Goal: Transaction & Acquisition: Purchase product/service

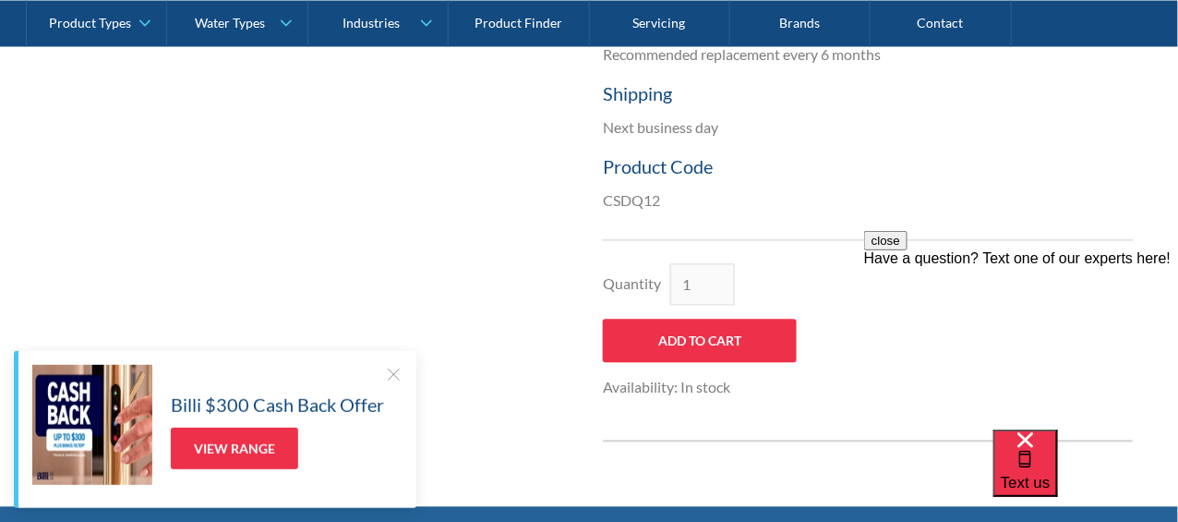
scroll to position [889, 0]
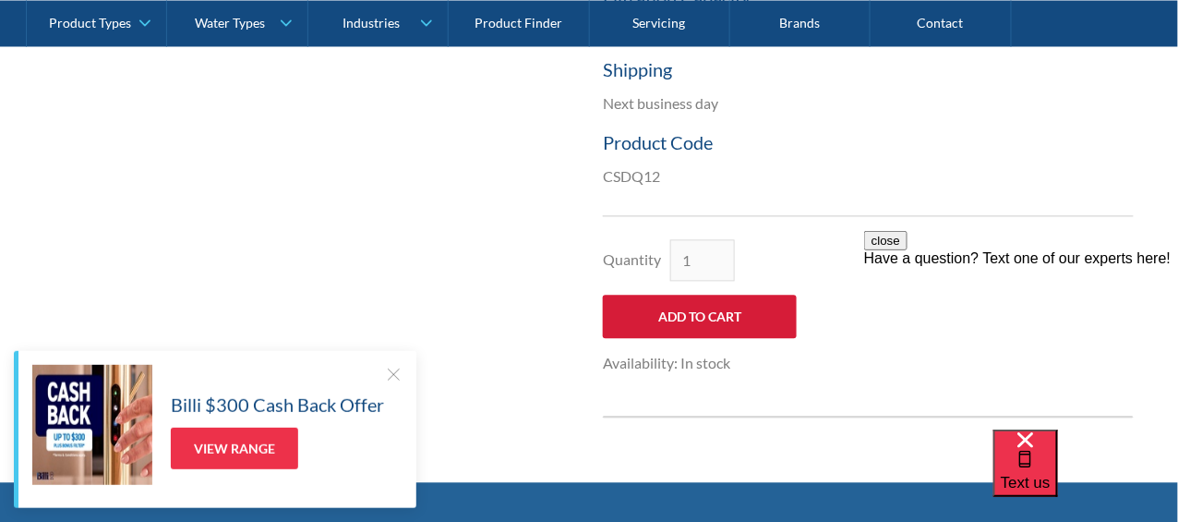
click at [683, 318] on input "Add to Cart" at bounding box center [700, 316] width 194 height 43
type input "Add to Cart"
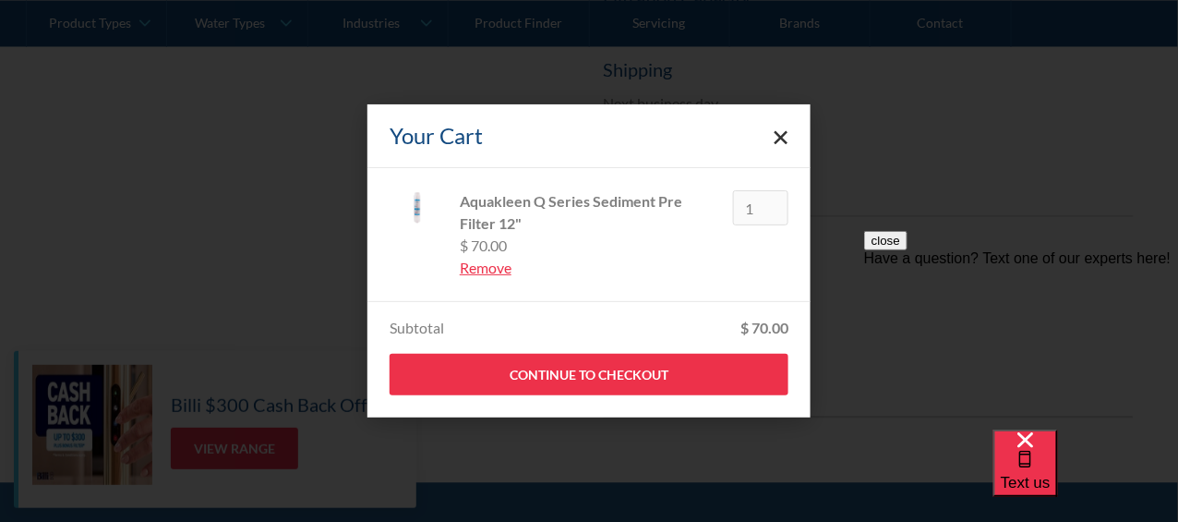
click at [781, 135] on icon "Close cart" at bounding box center [781, 137] width 15 height 15
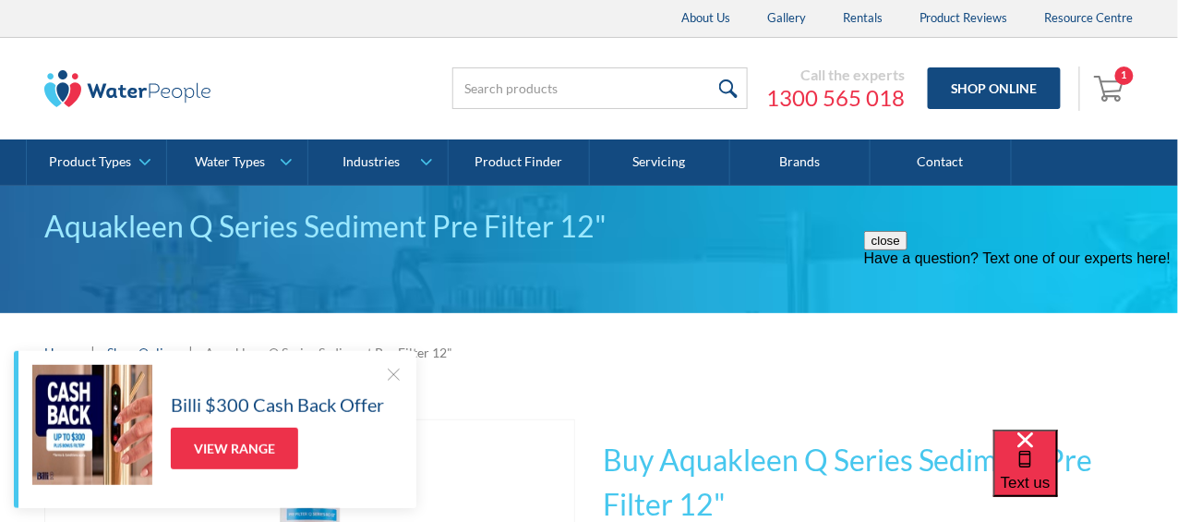
scroll to position [47, 0]
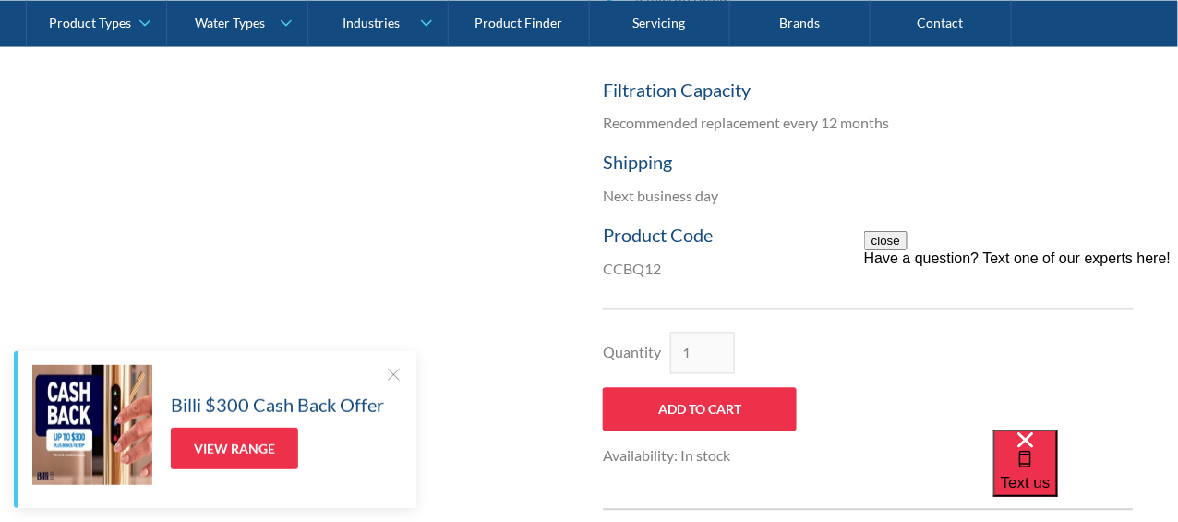
scroll to position [818, 0]
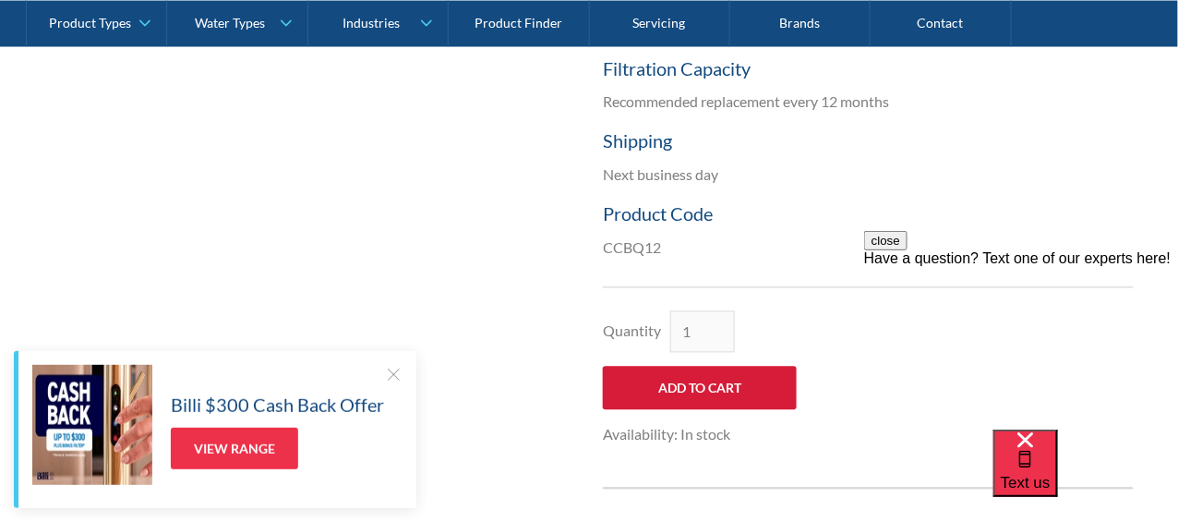
click at [704, 379] on input "Add to Cart" at bounding box center [700, 388] width 194 height 43
type input "Add to Cart"
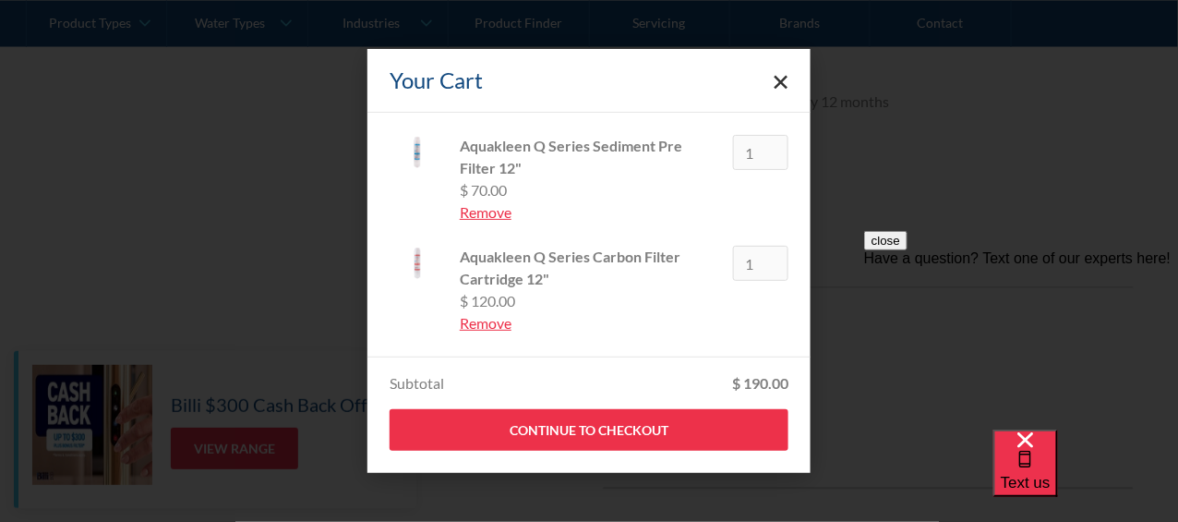
click at [785, 84] on polygon "Close cart" at bounding box center [782, 83] width 14 height 14
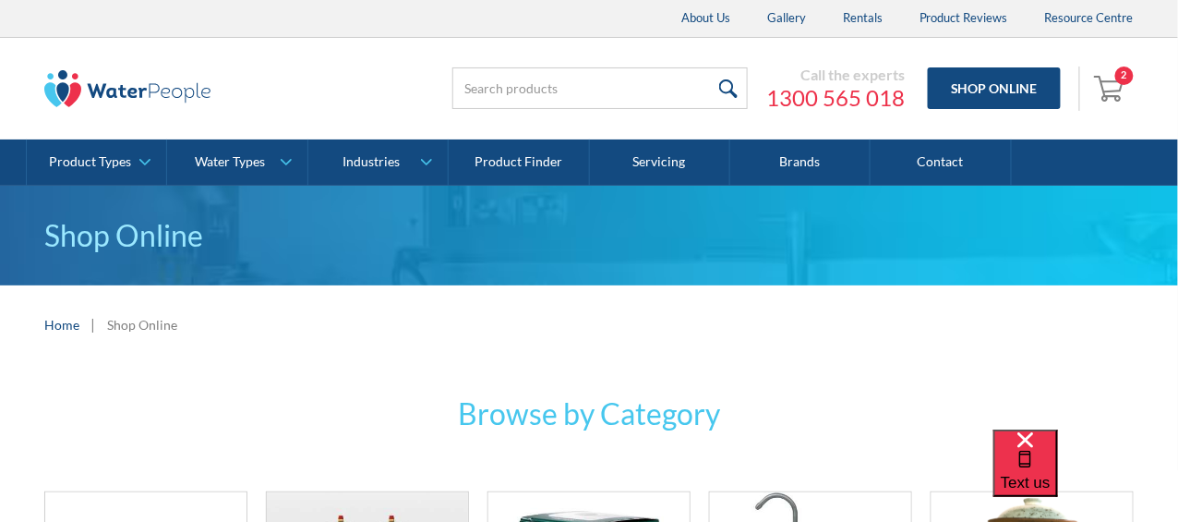
click at [1115, 83] on img "Open cart containing 2 items" at bounding box center [1111, 88] width 35 height 30
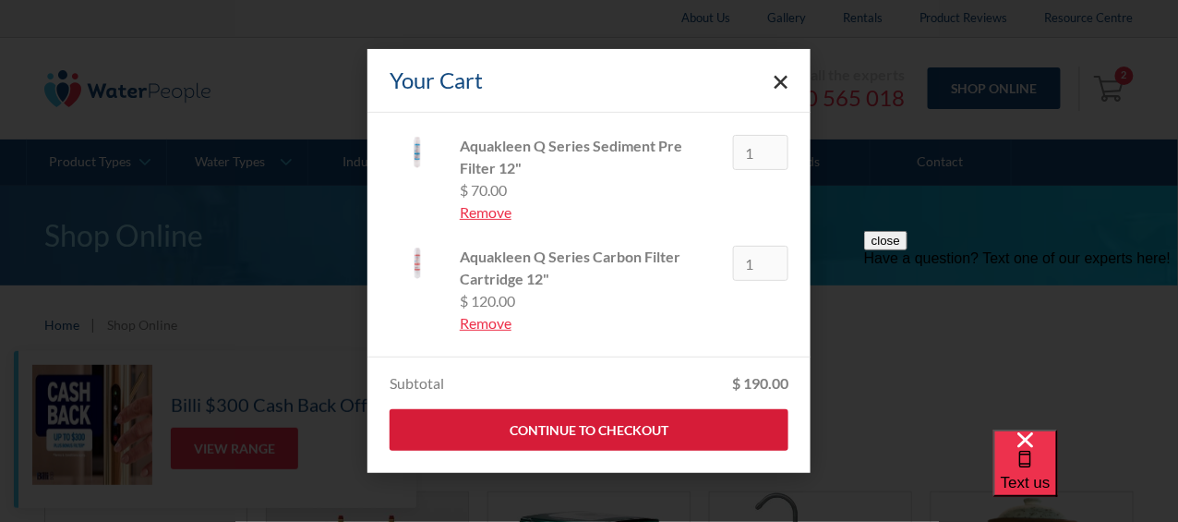
click at [603, 429] on link "Continue to Checkout" at bounding box center [589, 430] width 399 height 42
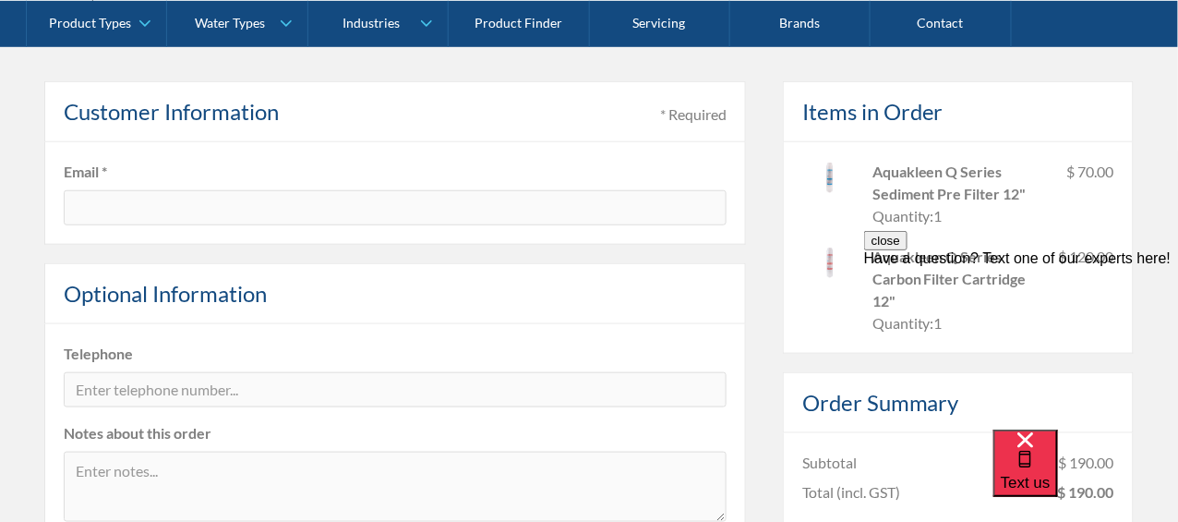
scroll to position [273, 0]
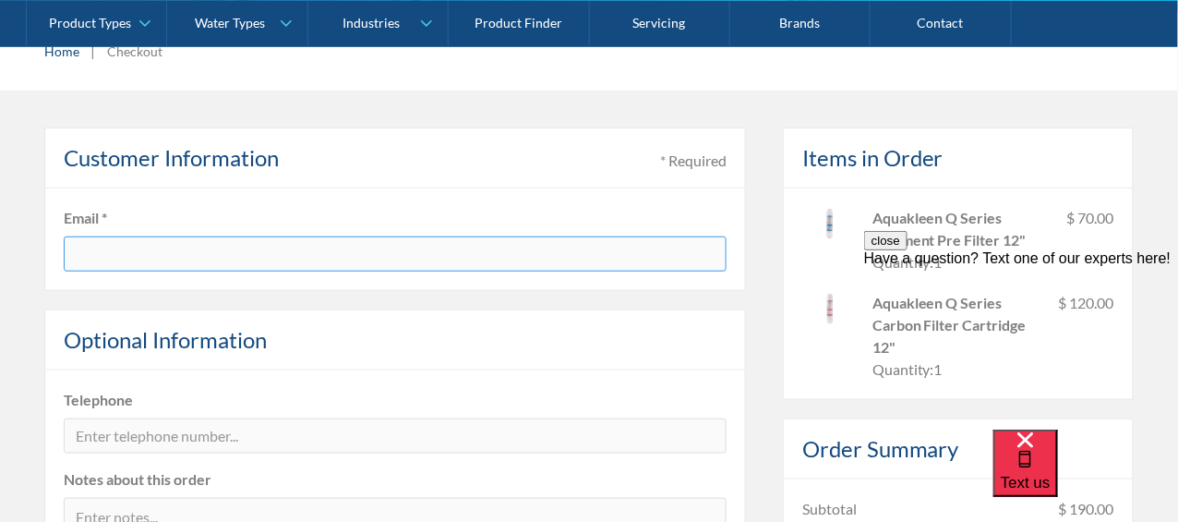
click at [108, 253] on input "text" at bounding box center [395, 253] width 663 height 35
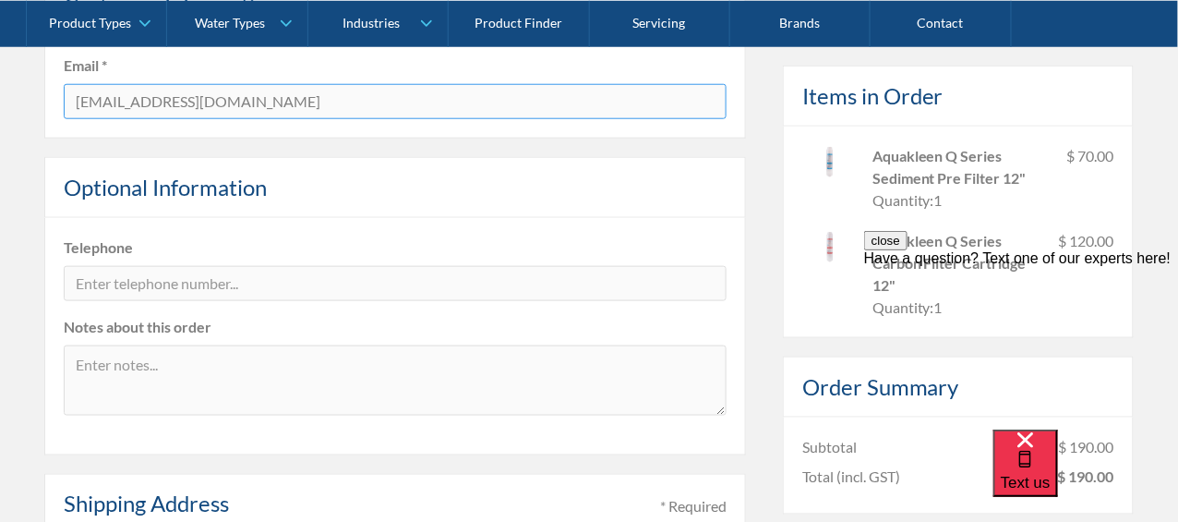
scroll to position [457, 0]
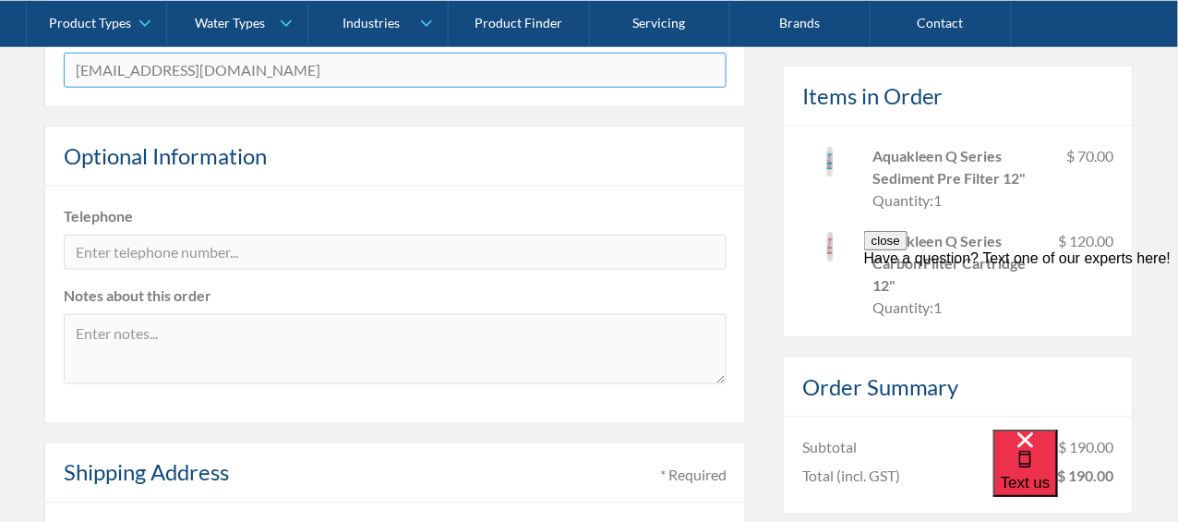
type input "bmctavish53@gmail.com"
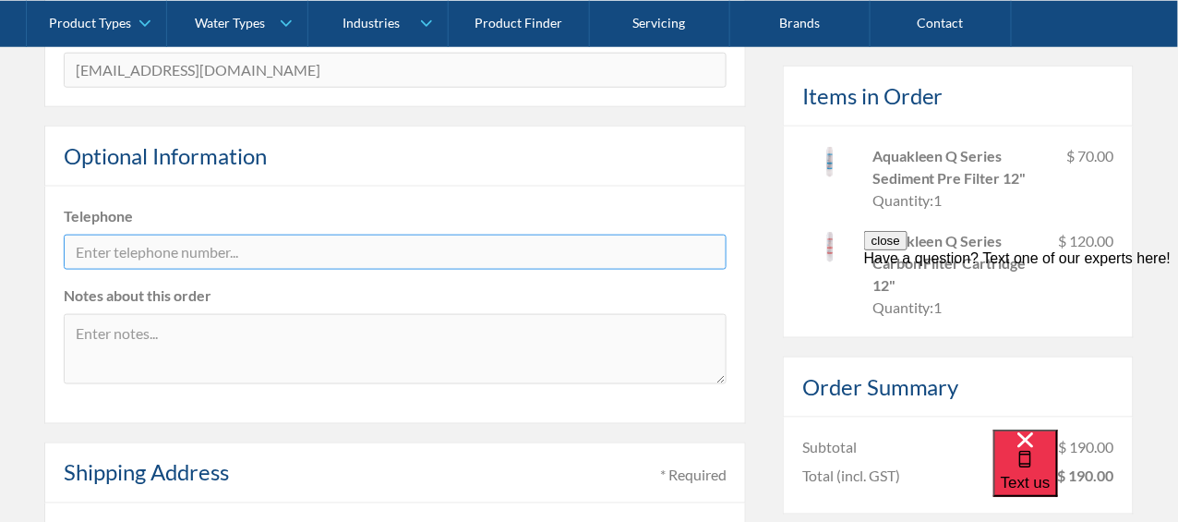
click at [129, 248] on input "tel" at bounding box center [395, 252] width 663 height 35
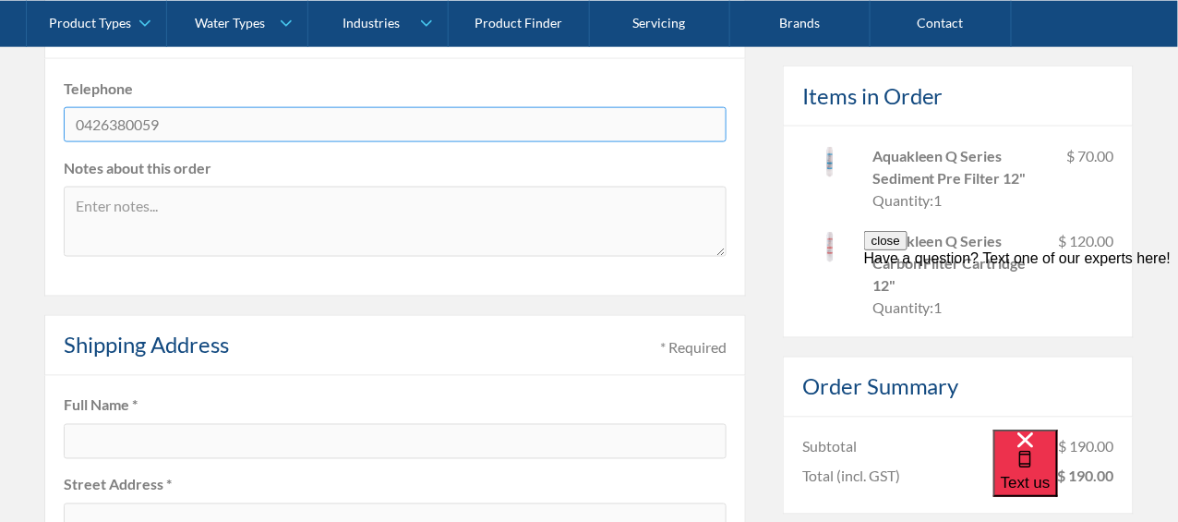
scroll to position [764, 0]
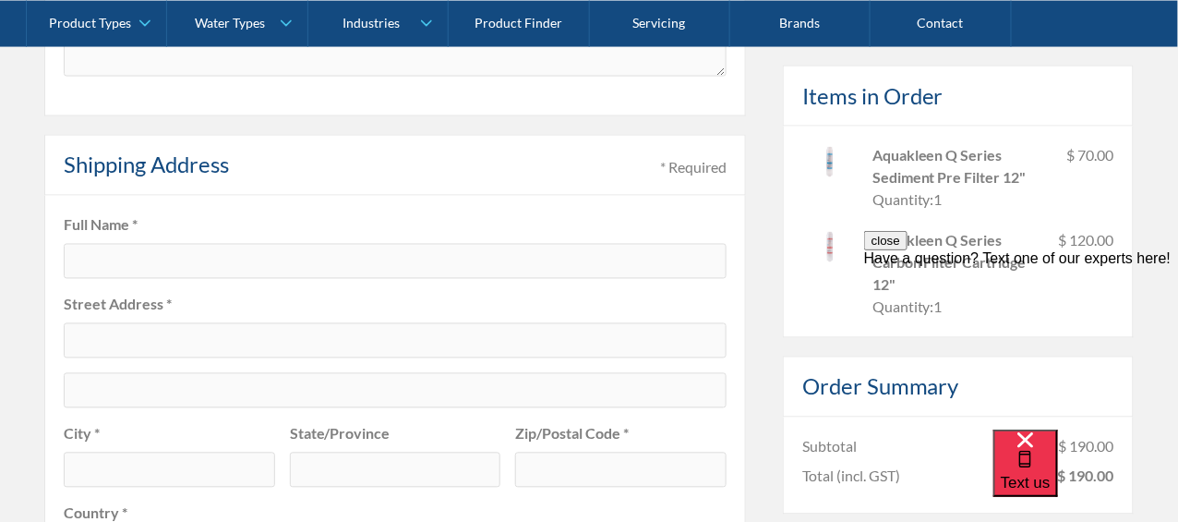
type input "0426380059"
click at [123, 260] on input "text" at bounding box center [395, 261] width 663 height 35
type input "Brooke McTavish"
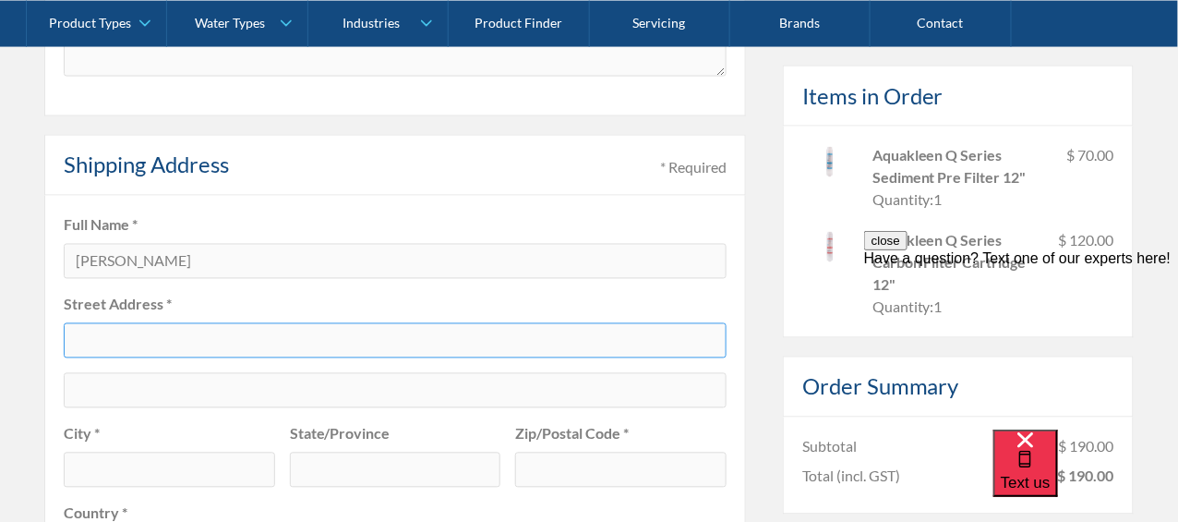
click at [107, 337] on input "text" at bounding box center [395, 340] width 663 height 35
type input "148 Leura Mall"
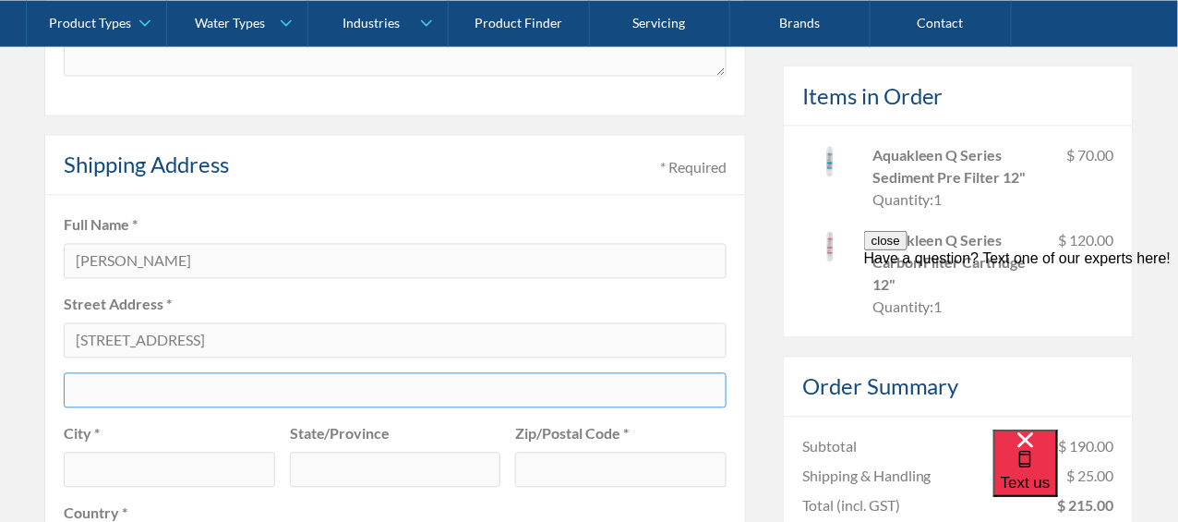
click at [90, 384] on input "text" at bounding box center [395, 390] width 663 height 35
type input "Parcel Collect"
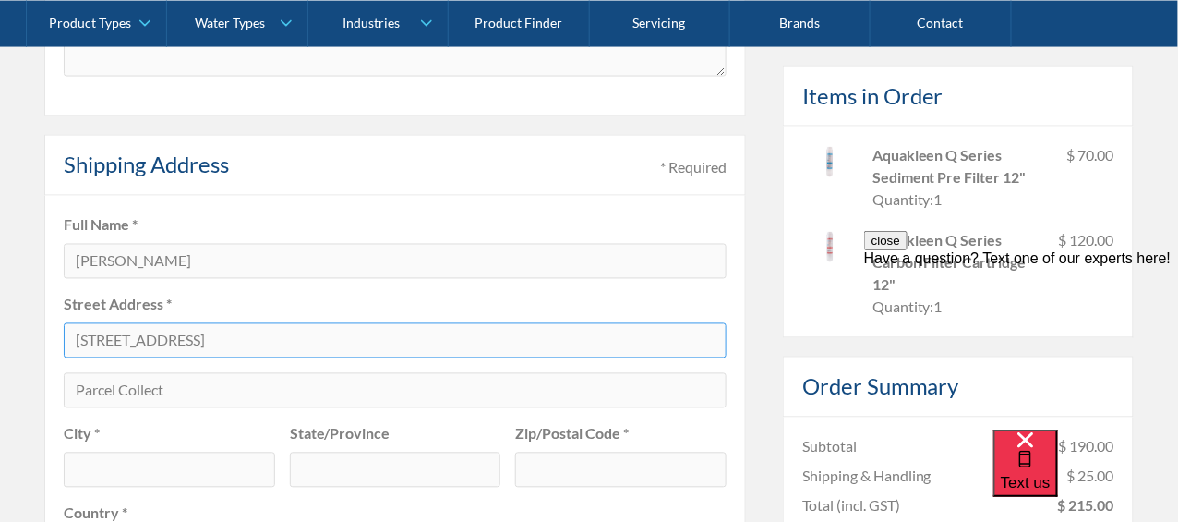
click at [79, 338] on input "148 Leura Mall" at bounding box center [395, 340] width 663 height 35
click at [77, 337] on input "148 Leura Mall" at bounding box center [395, 340] width 663 height 35
type input "LPO [STREET_ADDRESS]"
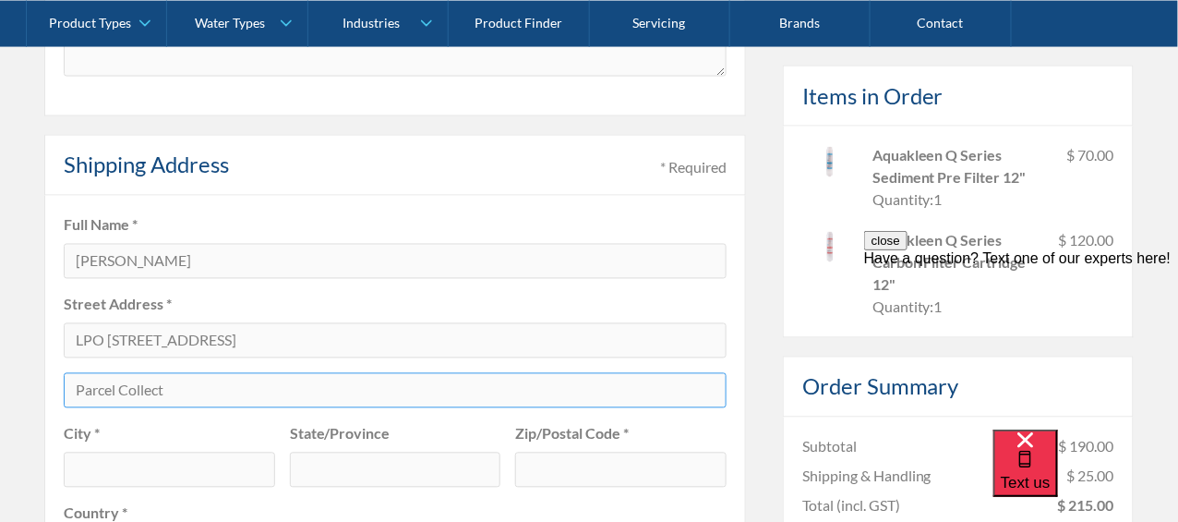
click at [175, 384] on input "Parcel Collect" at bounding box center [395, 390] width 663 height 35
type input "Parcel Collect 1017684878"
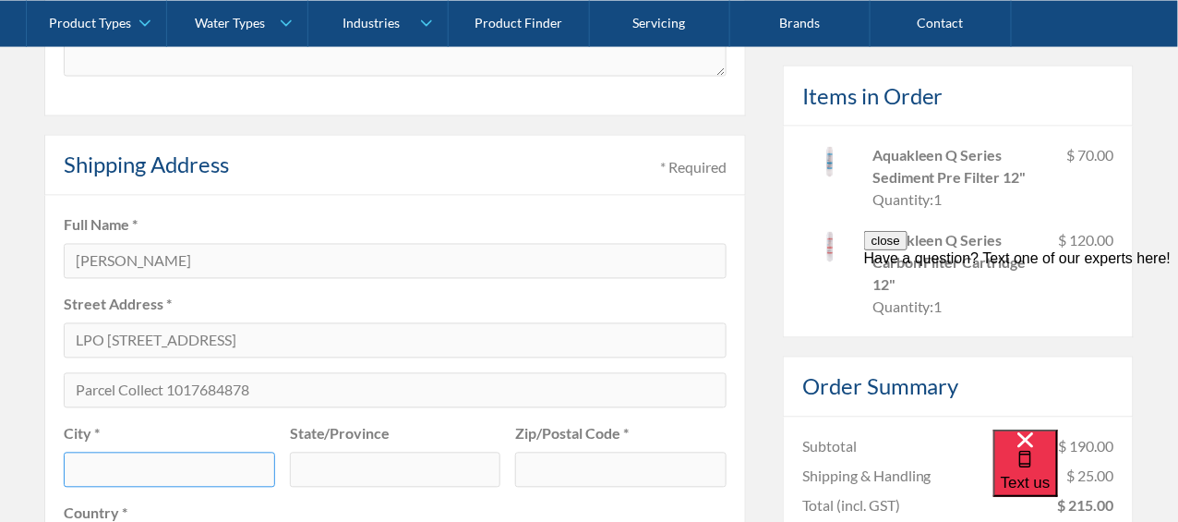
click at [90, 465] on input "text" at bounding box center [169, 469] width 211 height 35
type input "Leura"
click at [331, 467] on input "text" at bounding box center [395, 469] width 211 height 35
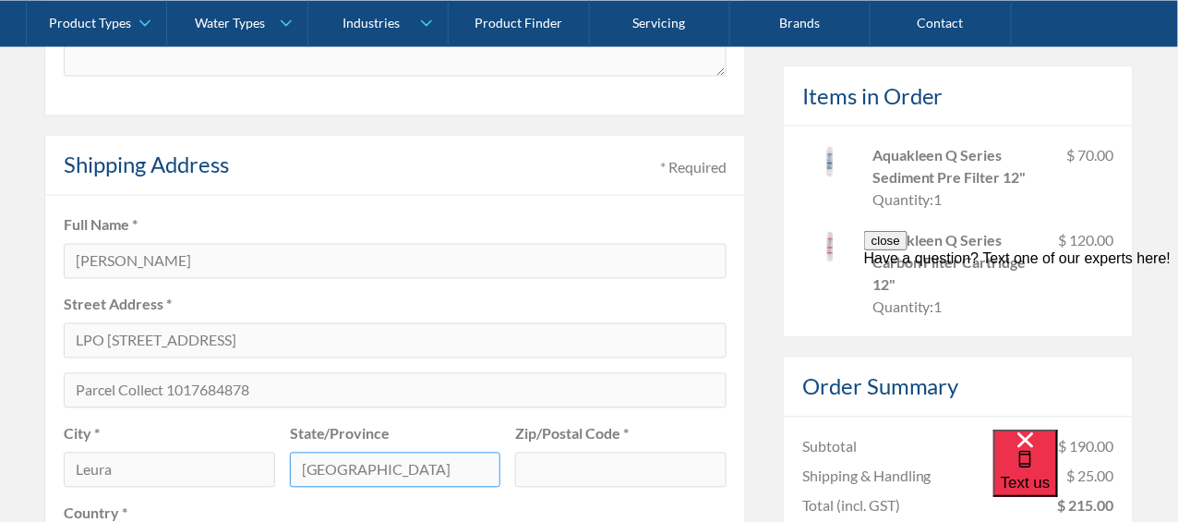
type input "[GEOGRAPHIC_DATA]"
click at [523, 465] on input "text" at bounding box center [620, 469] width 211 height 35
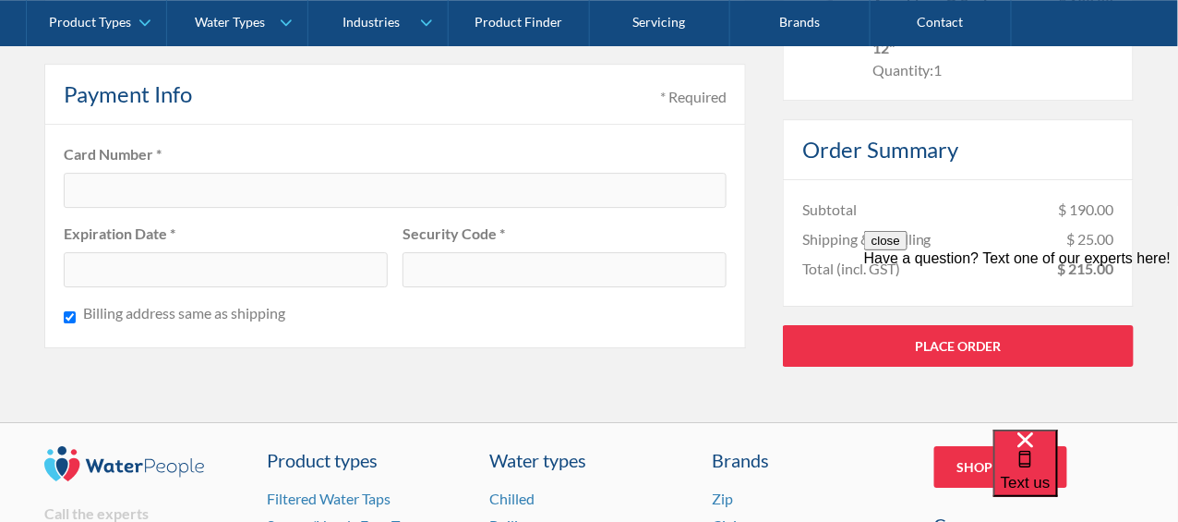
scroll to position [1441, 0]
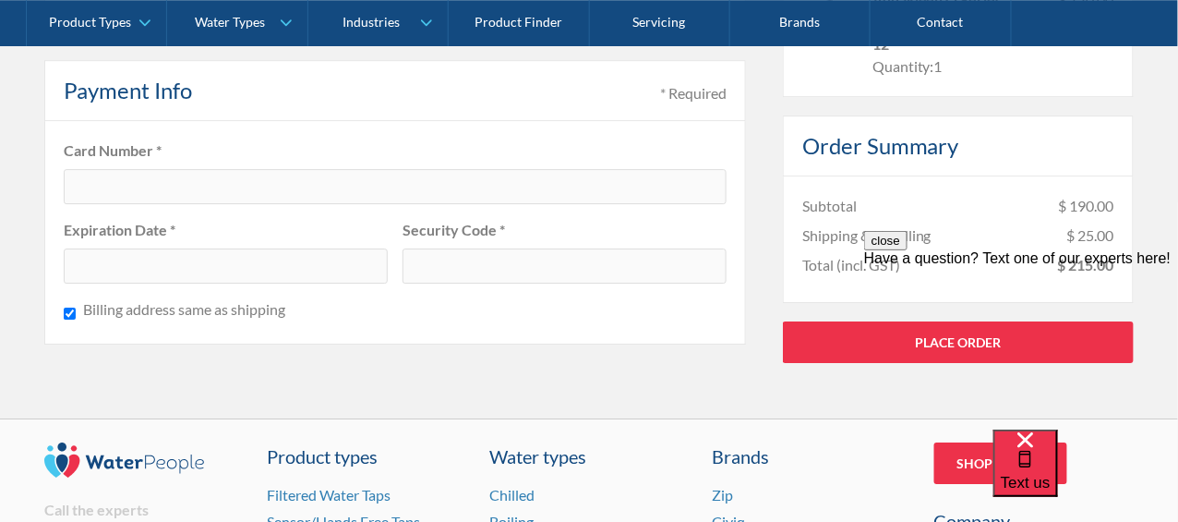
type input "2780"
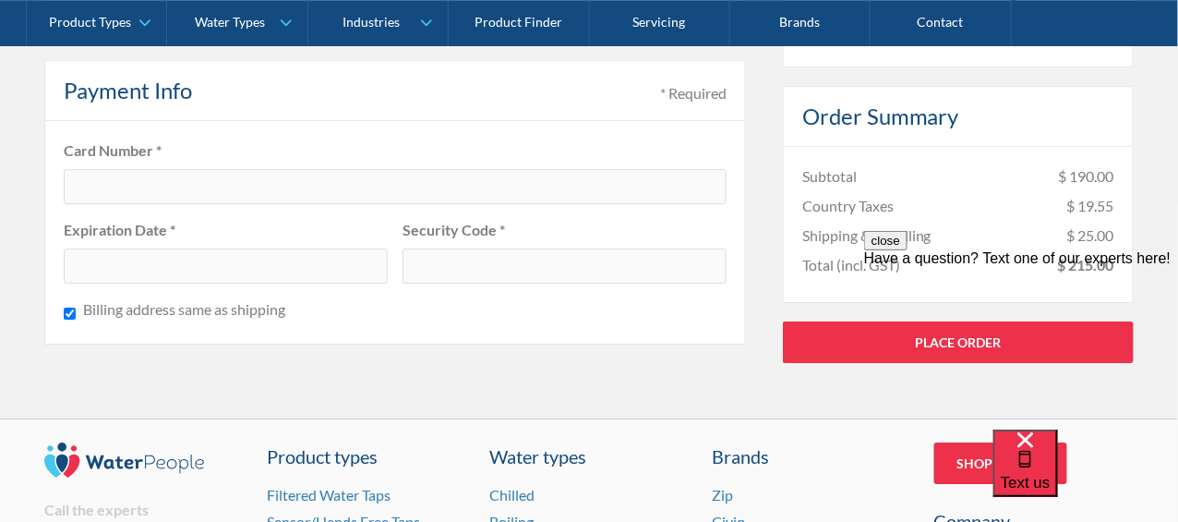
click at [337, 308] on div "Billing address same as shipping" at bounding box center [395, 311] width 663 height 27
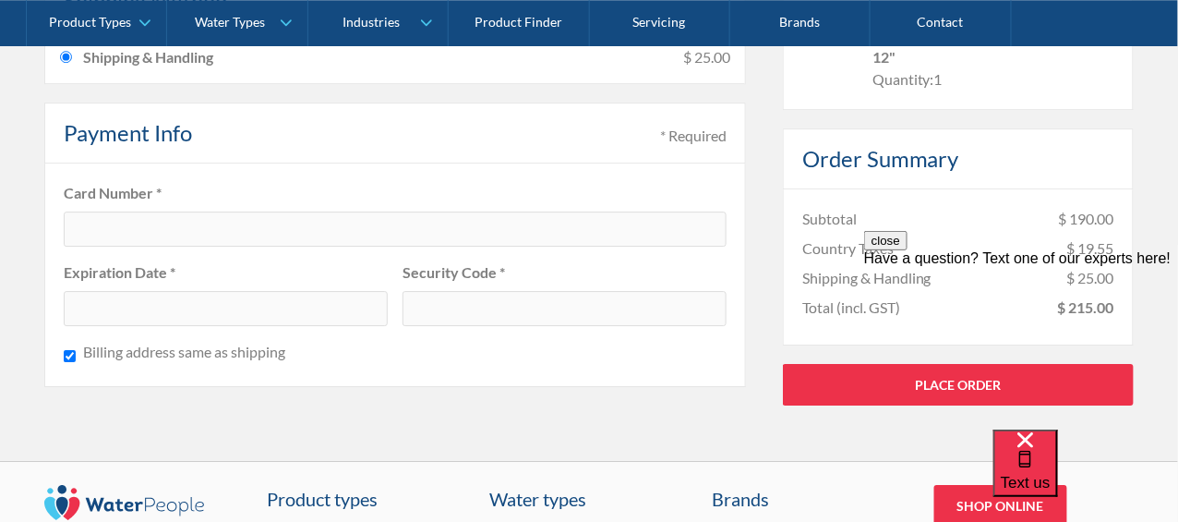
scroll to position [1323, 0]
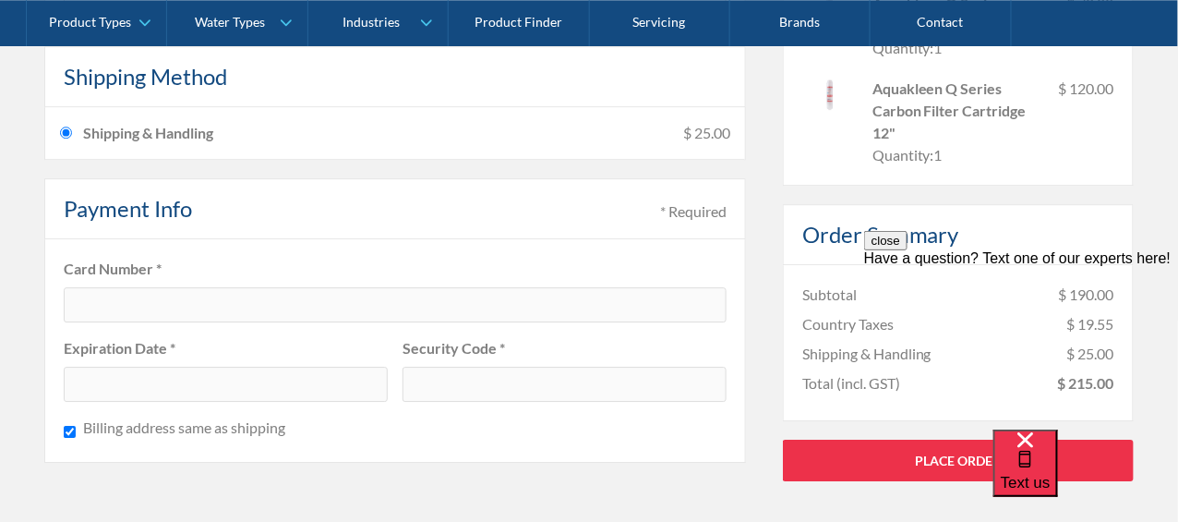
click at [70, 422] on input "Billing address same as shipping" at bounding box center [70, 431] width 12 height 23
checkbox input "false"
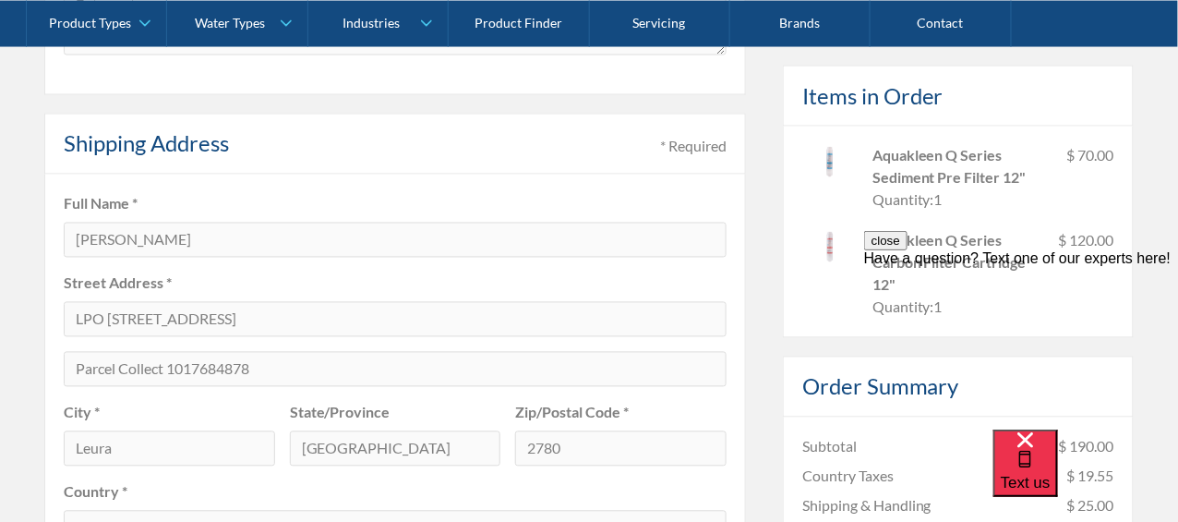
scroll to position [767, 0]
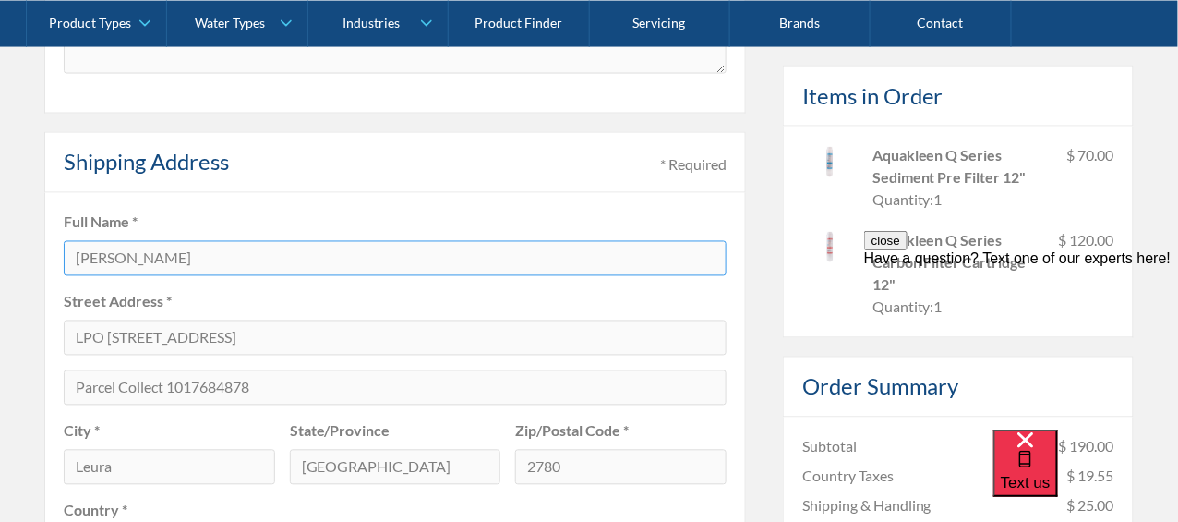
drag, startPoint x: 193, startPoint y: 255, endPoint x: 69, endPoint y: 257, distance: 123.7
click at [69, 257] on input "Brooke McTavish" at bounding box center [395, 258] width 663 height 35
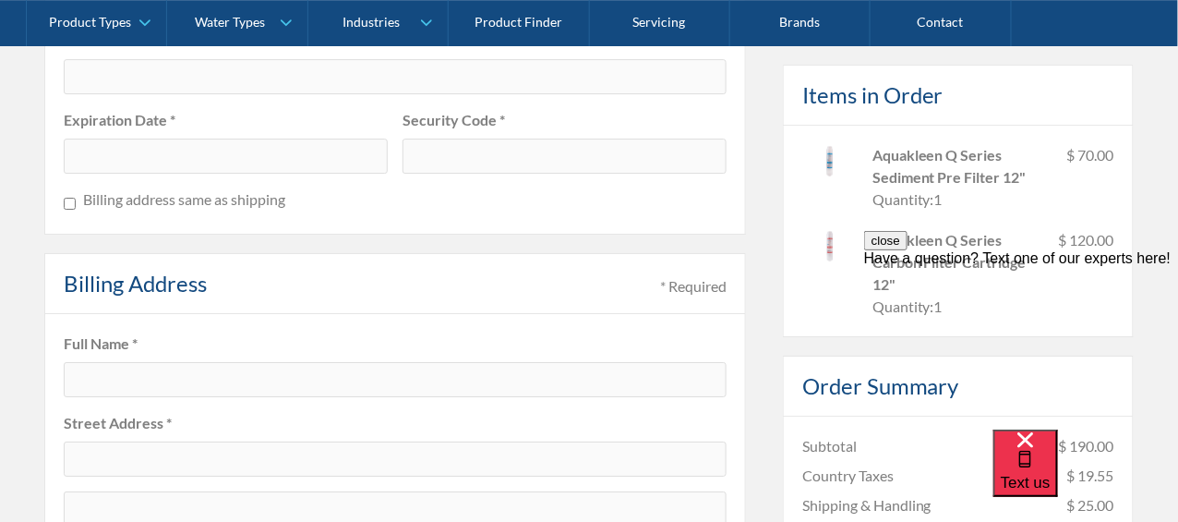
scroll to position [1572, 0]
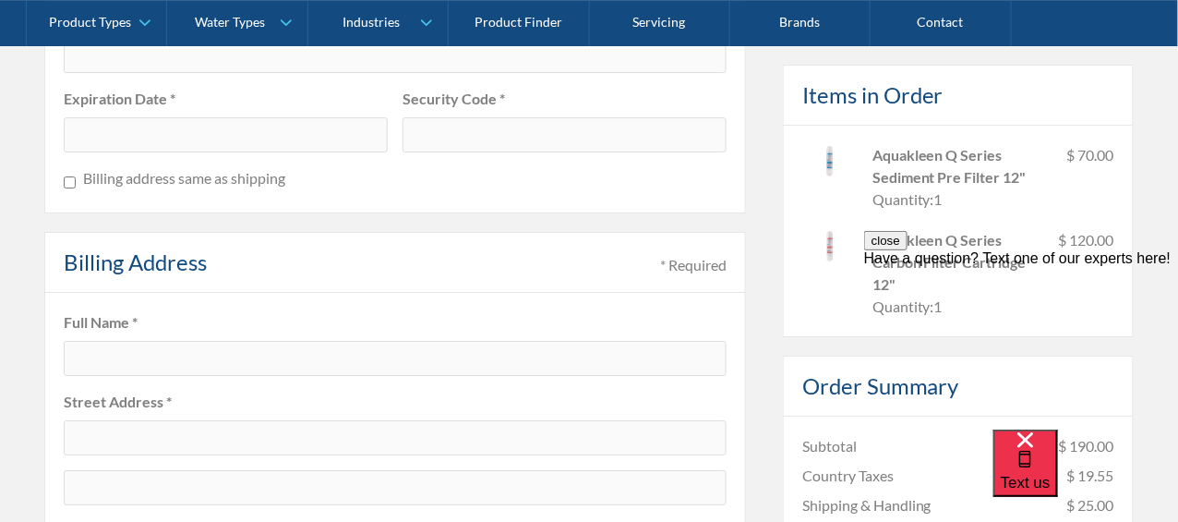
type input "[PERSON_NAME]"
click at [102, 343] on input "text" at bounding box center [395, 358] width 663 height 35
type input "[PERSON_NAME]"
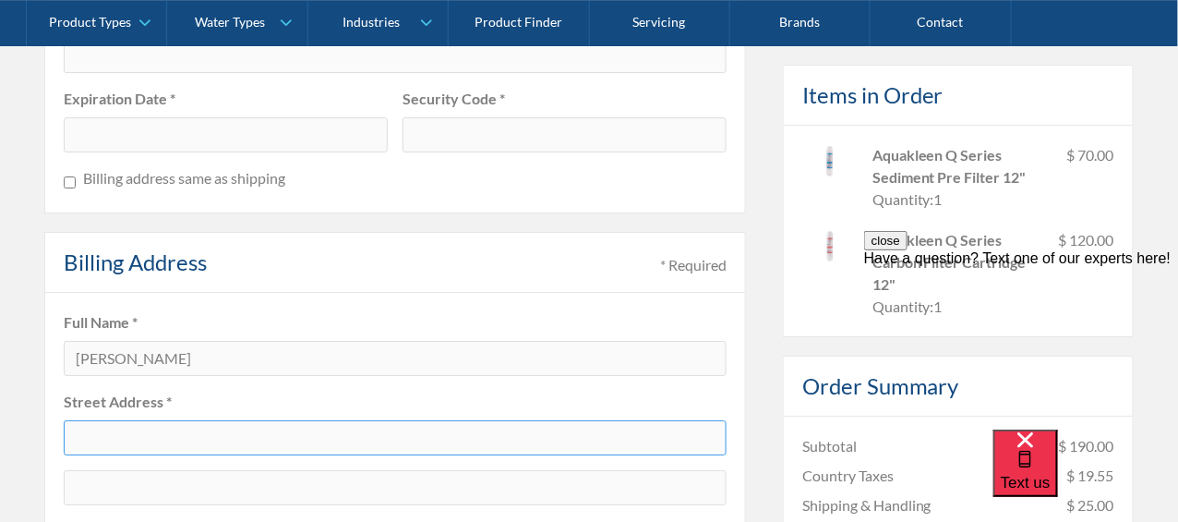
click at [98, 427] on input "text" at bounding box center [395, 437] width 663 height 35
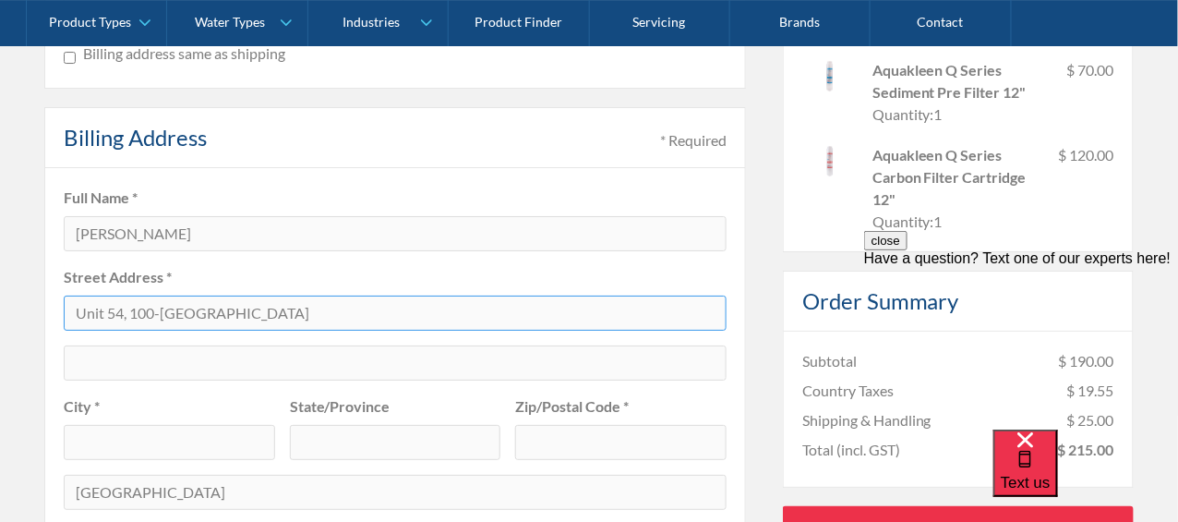
scroll to position [1758, 0]
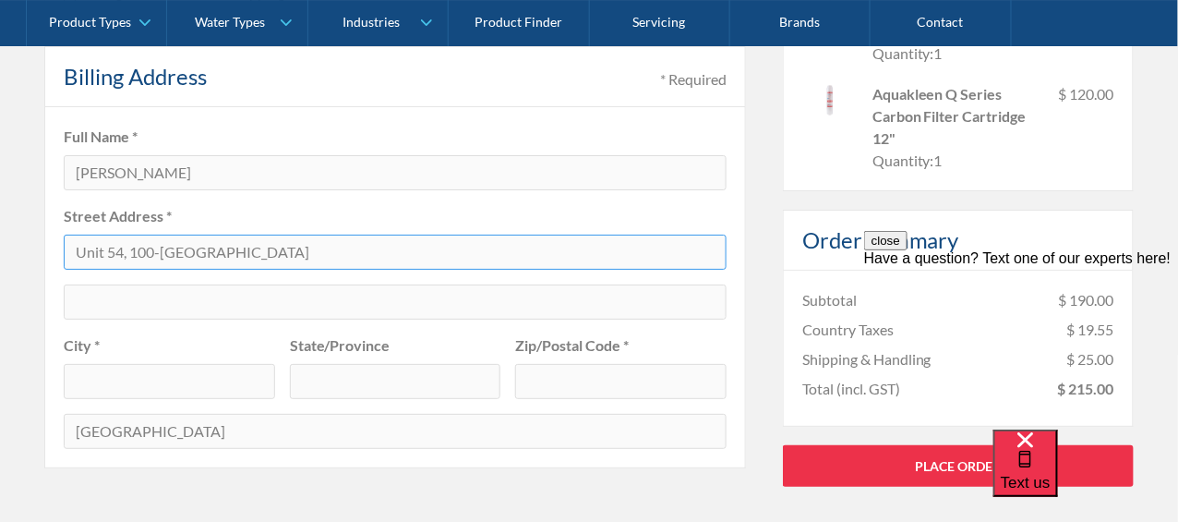
type input "Unit 54, 100-[GEOGRAPHIC_DATA]"
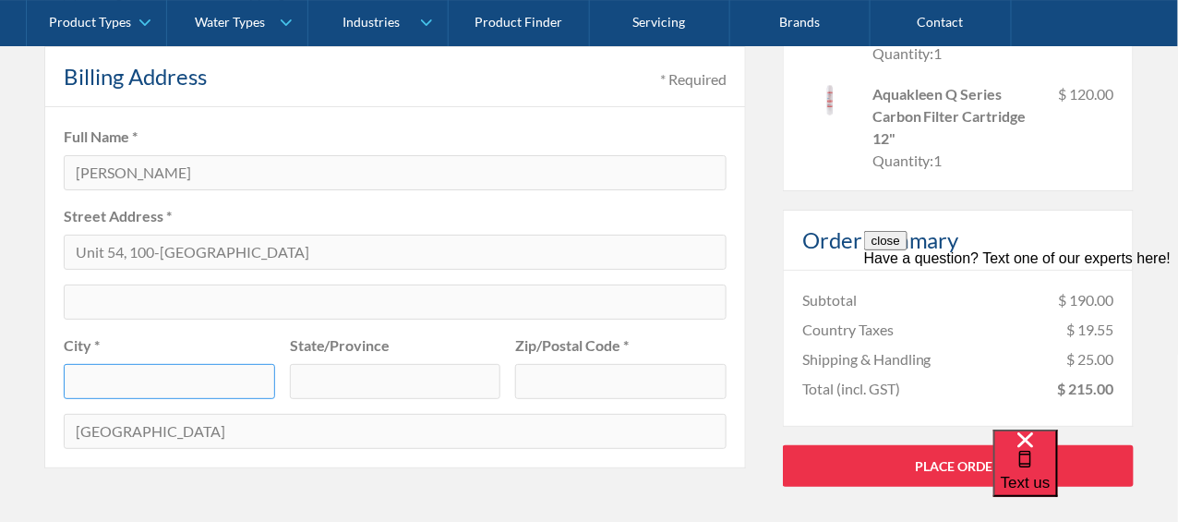
click at [134, 379] on input "text" at bounding box center [169, 381] width 211 height 35
type input "Leura"
click at [372, 378] on input "text" at bounding box center [395, 381] width 211 height 35
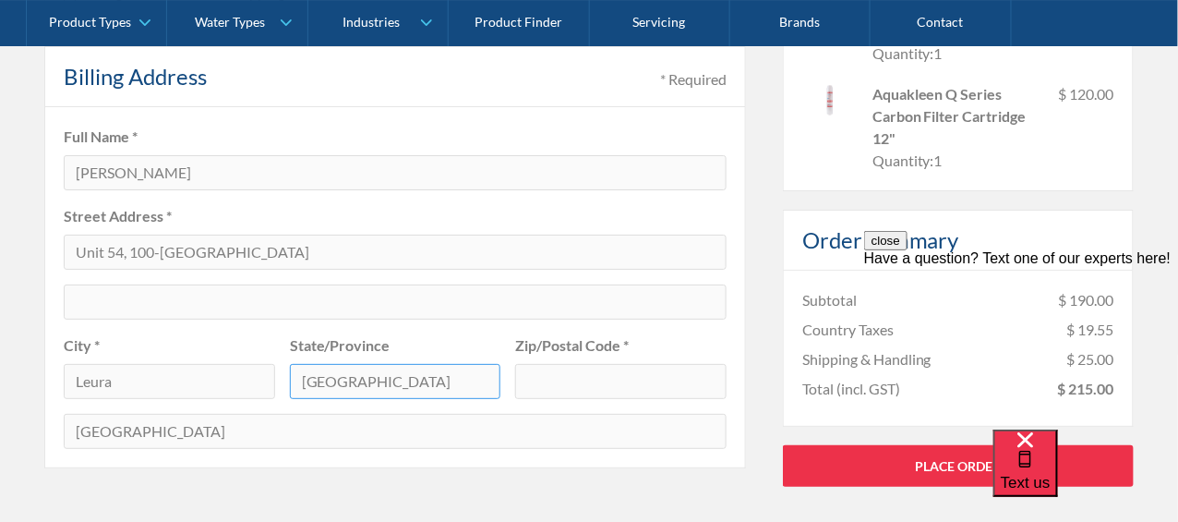
type input "[GEOGRAPHIC_DATA]"
click at [559, 367] on input "text" at bounding box center [620, 381] width 211 height 35
type input "2780"
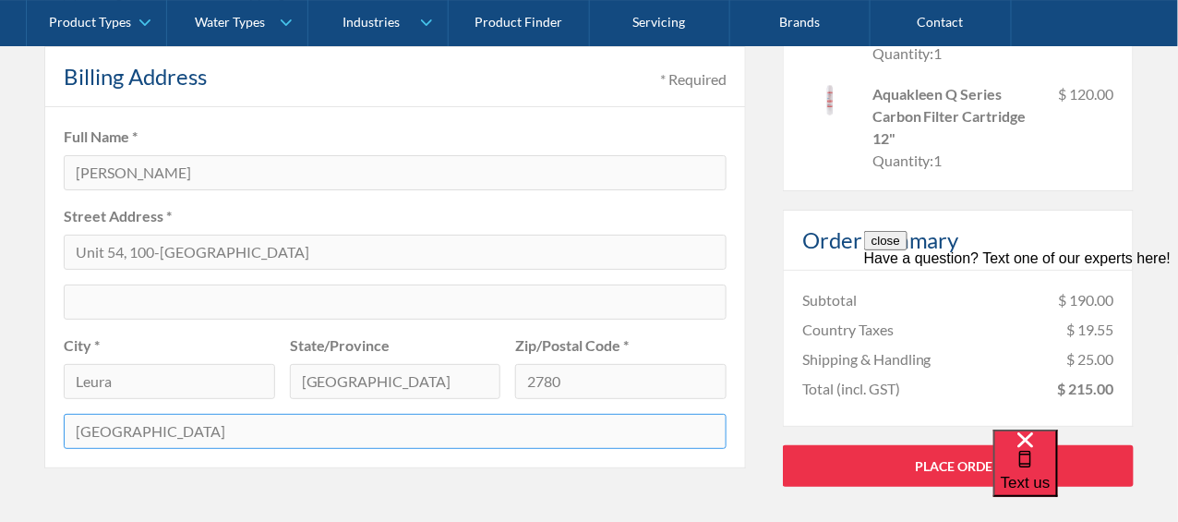
click at [96, 426] on select "Afghanistan Aland Islands Albania Algeria American Samoa Andorra Angola Anguill…" at bounding box center [395, 431] width 663 height 35
select select "AU"
click at [64, 414] on select "Afghanistan Aland Islands Albania Algeria American Samoa Andorra Angola Anguill…" at bounding box center [395, 431] width 663 height 35
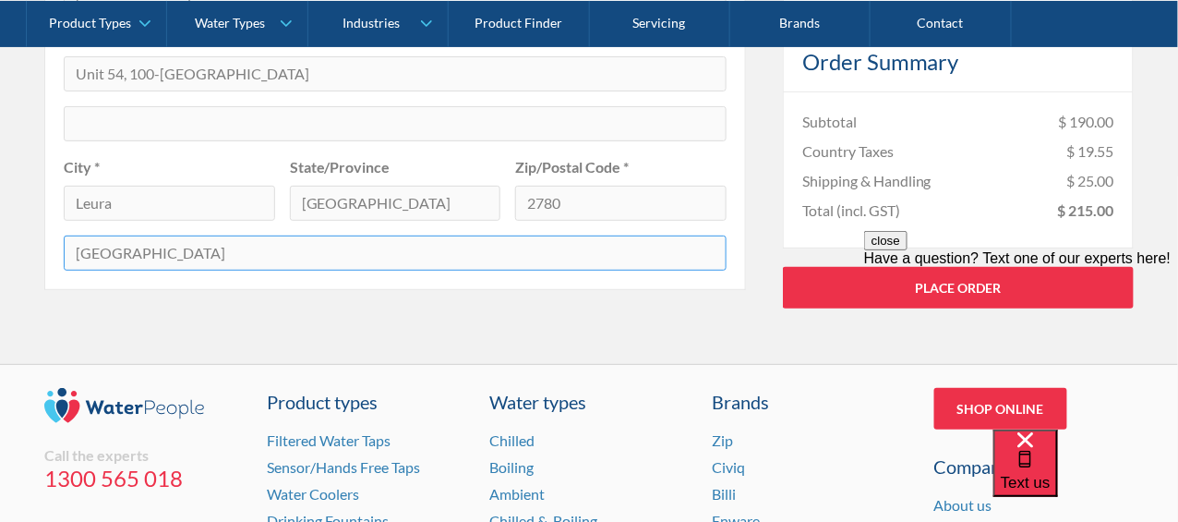
scroll to position [2036, 0]
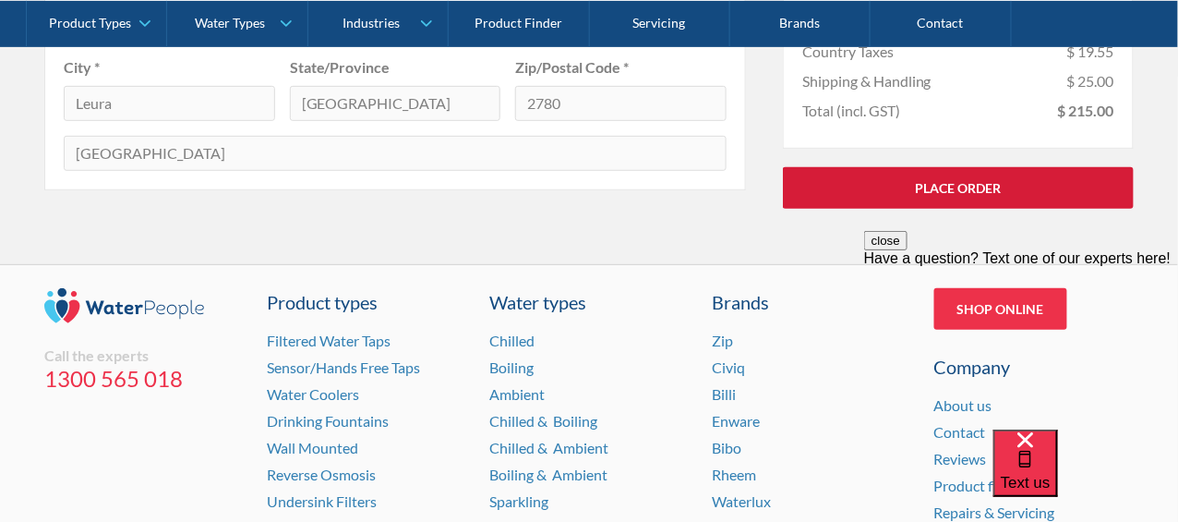
click at [945, 188] on link "Place Order" at bounding box center [958, 188] width 351 height 42
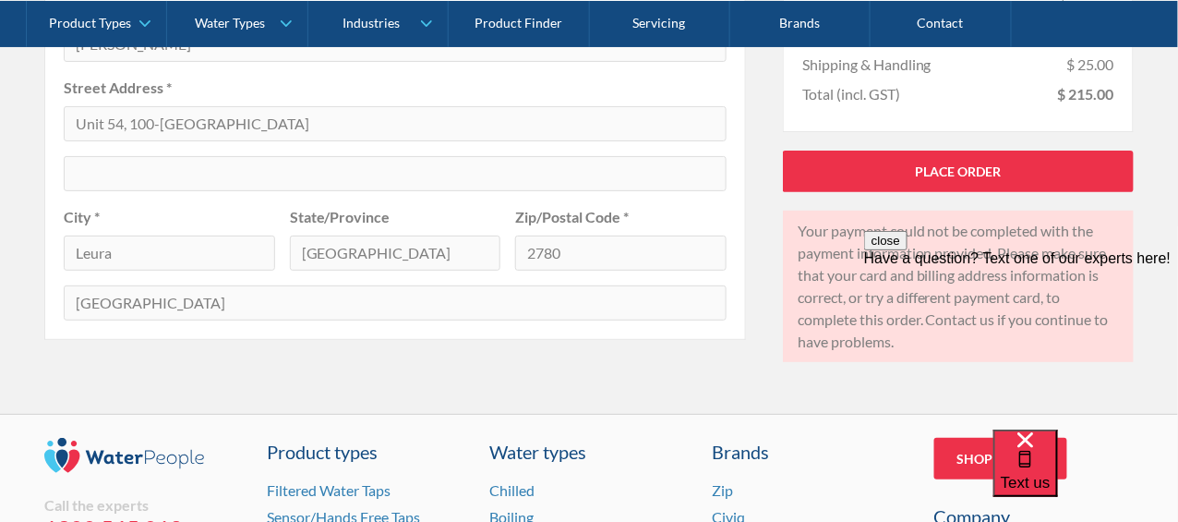
scroll to position [1797, 0]
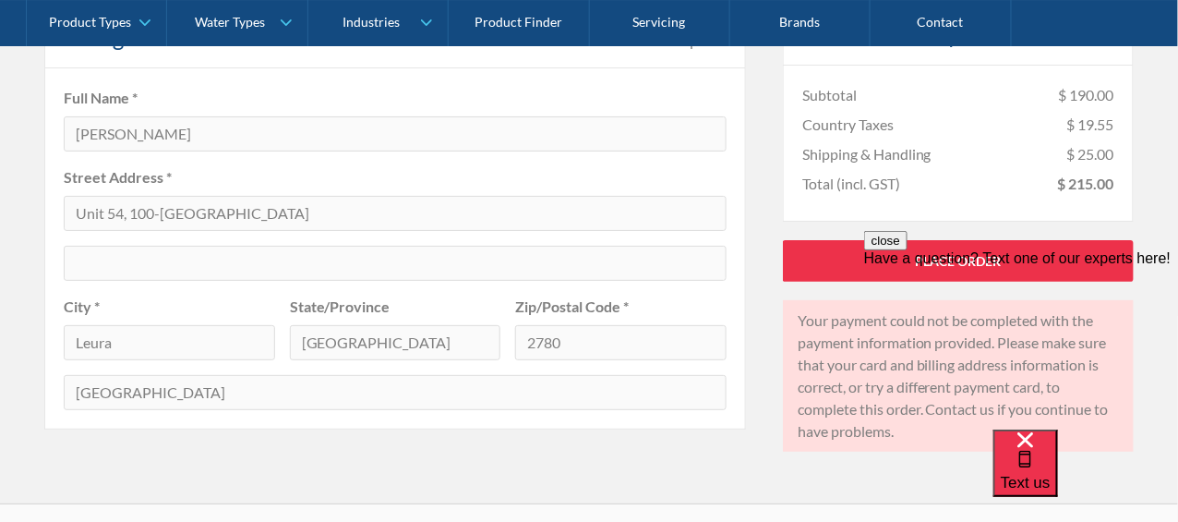
click at [946, 252] on div "close Have a question? Text one of our experts here!" at bounding box center [1020, 341] width 314 height 222
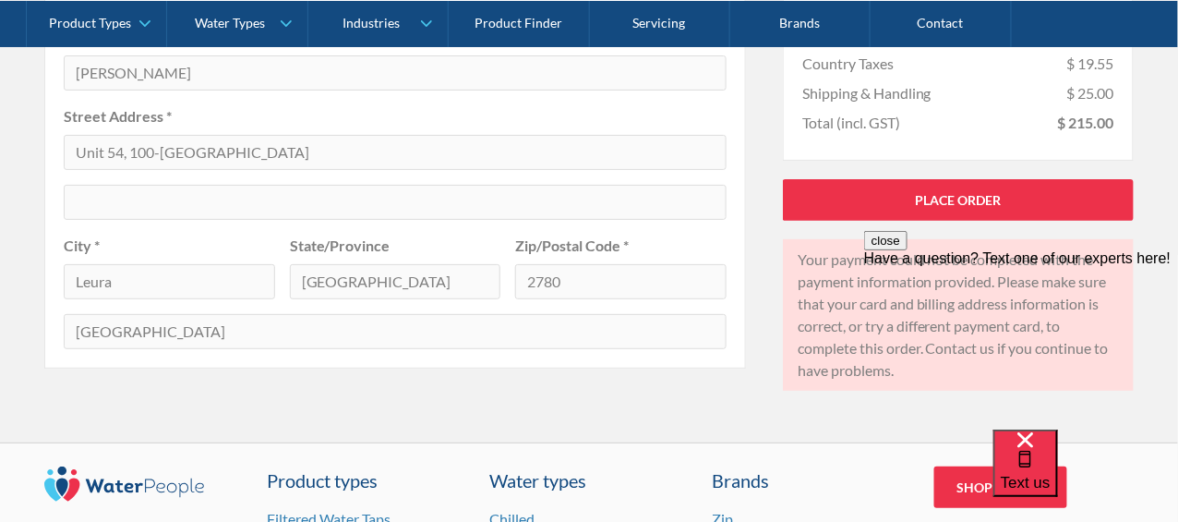
scroll to position [1839, 0]
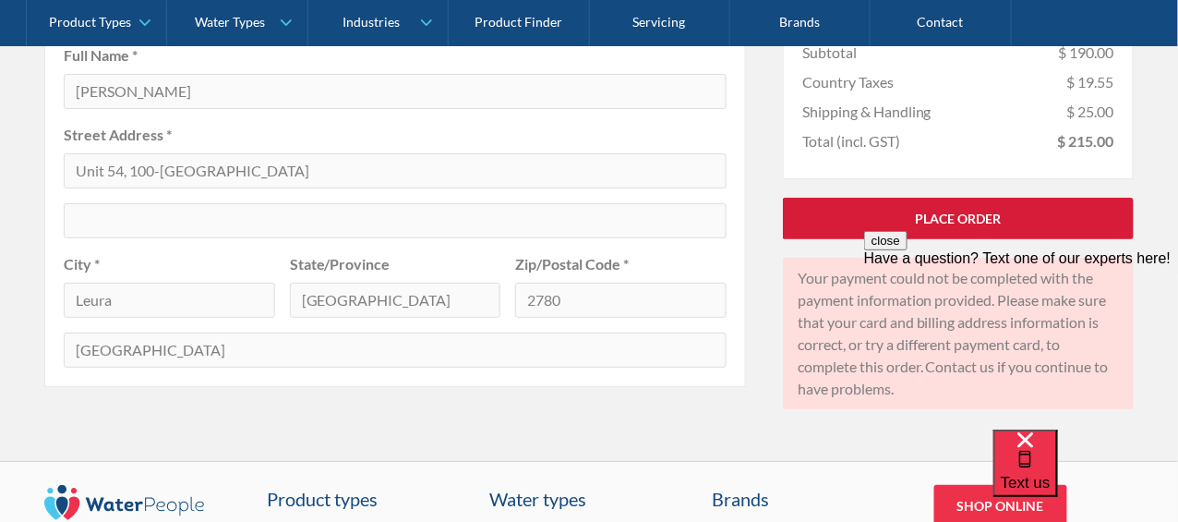
click at [963, 209] on link "Place Order" at bounding box center [958, 219] width 351 height 42
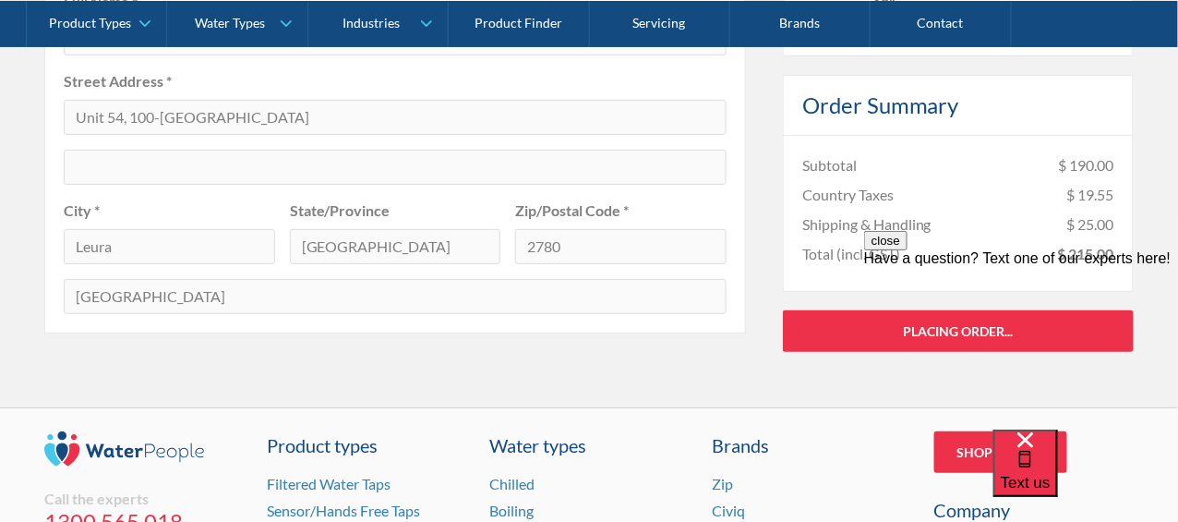
scroll to position [1939, 0]
